Goal: Information Seeking & Learning: Learn about a topic

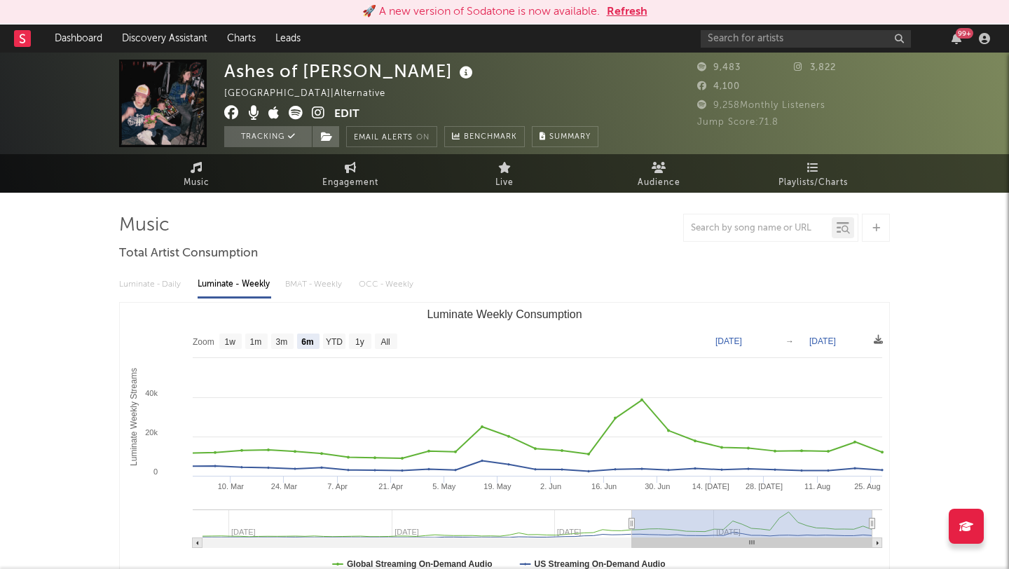
select select "6m"
click at [629, 12] on button "Refresh" at bounding box center [627, 12] width 41 height 17
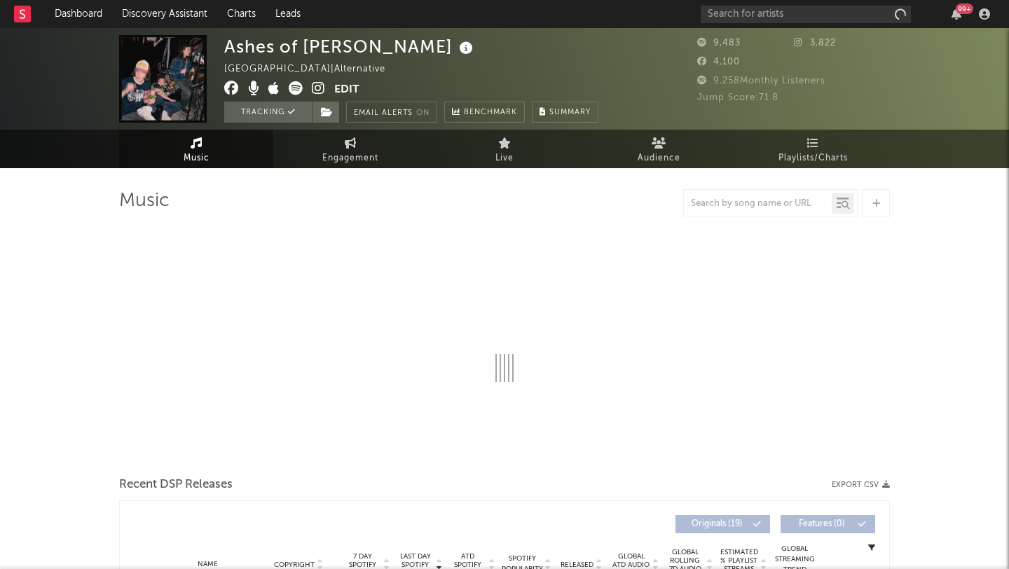
select select "6m"
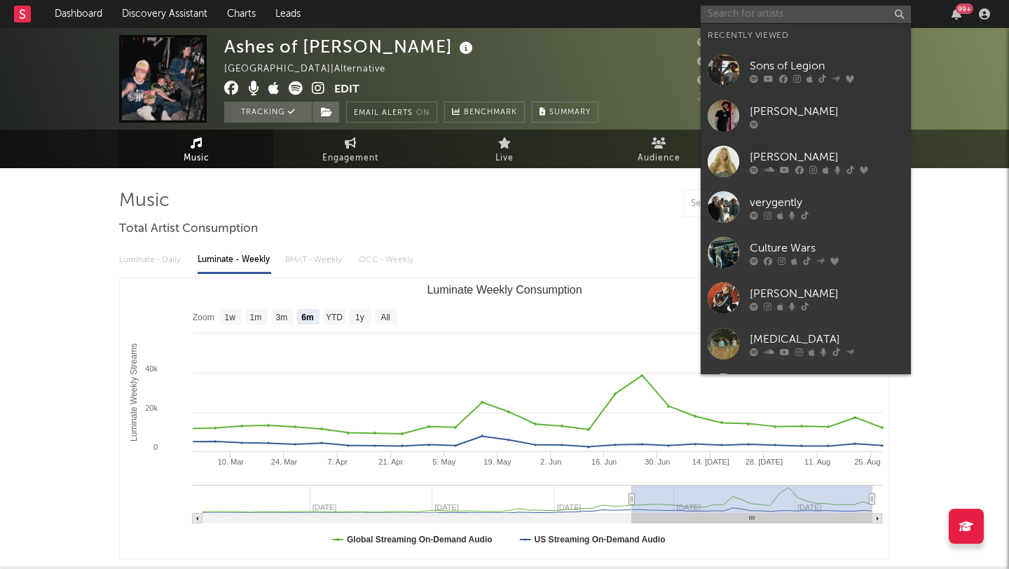
click at [738, 14] on input "text" at bounding box center [806, 15] width 210 height 18
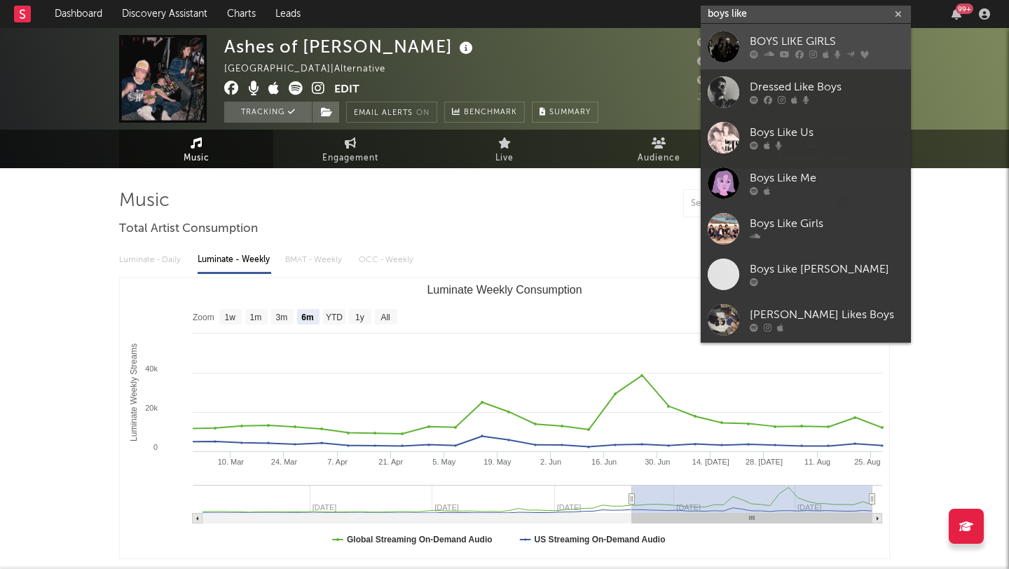
type input "boys like"
click at [801, 36] on div "BOYS LIKE GIRLS" at bounding box center [827, 42] width 154 height 17
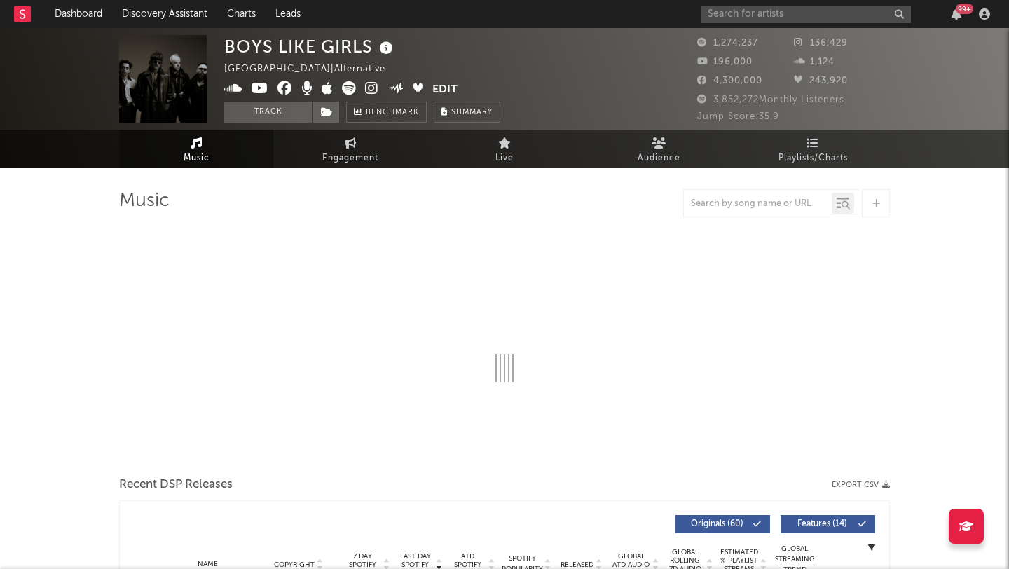
select select "6m"
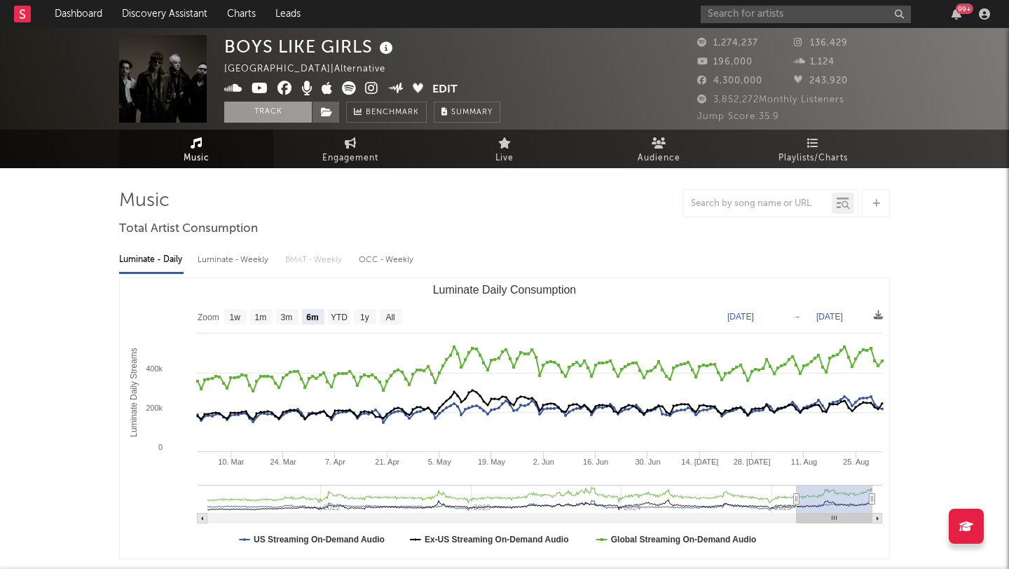
click at [268, 110] on button "Track" at bounding box center [268, 112] width 88 height 21
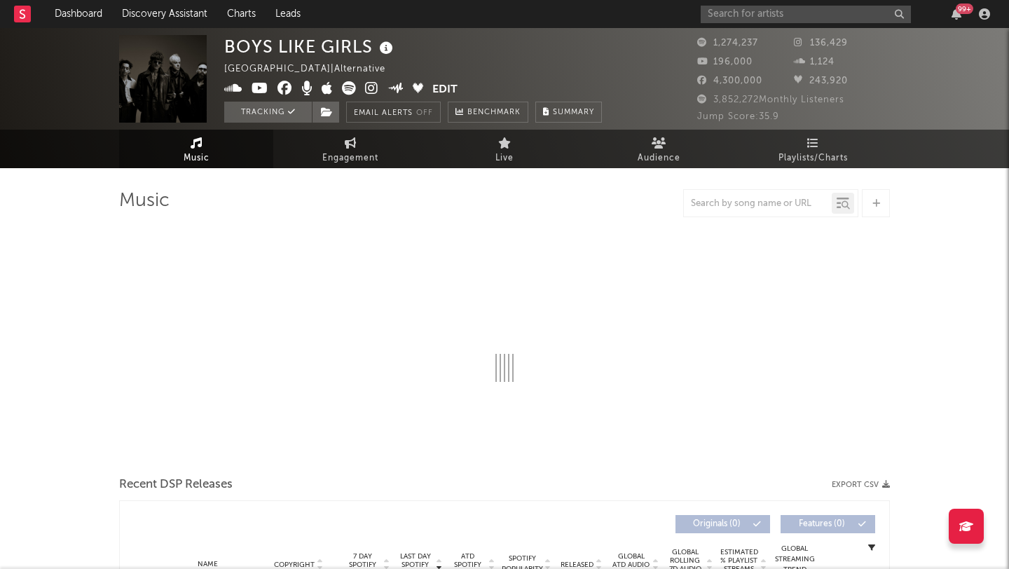
select select "6m"
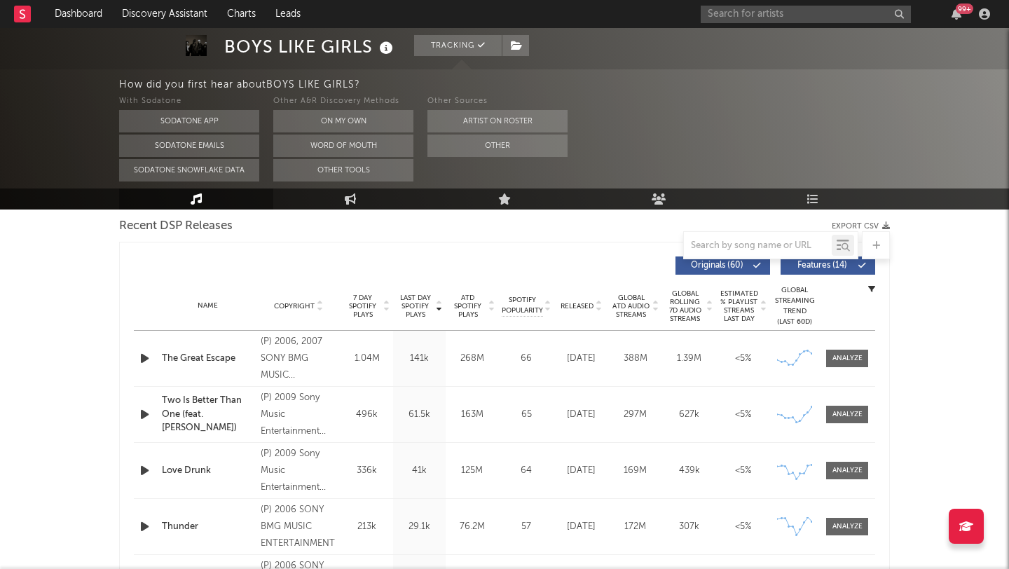
scroll to position [497, 0]
click at [144, 357] on icon "button" at bounding box center [144, 357] width 15 height 18
